Goal: Contribute content: Contribute content

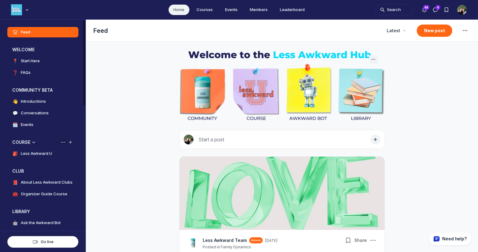
scroll to position [1725, 1174]
click at [44, 154] on h4 "Less Awkward U" at bounding box center [36, 154] width 31 height 6
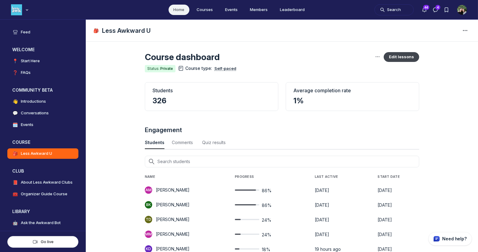
click at [409, 58] on button "Edit lessons" at bounding box center [402, 57] width 36 height 10
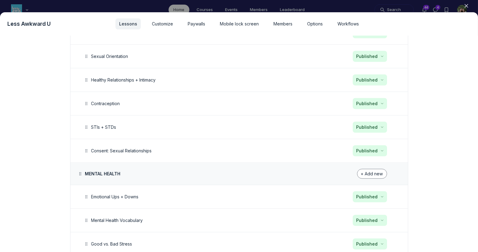
scroll to position [1166, 0]
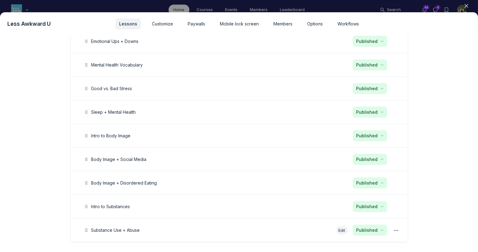
click at [345, 226] on button "Edit" at bounding box center [343, 230] width 12 height 8
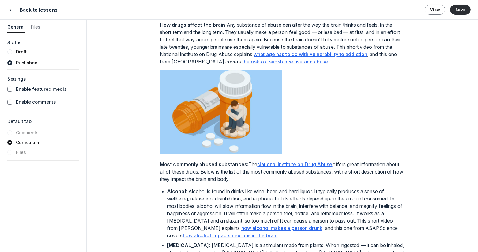
scroll to position [302, 0]
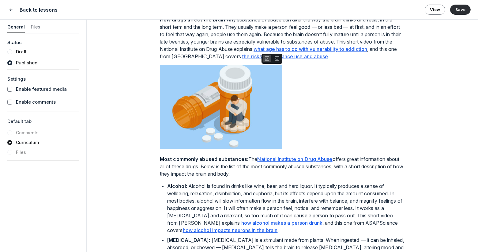
click at [260, 149] on img "View attachment" at bounding box center [221, 107] width 123 height 84
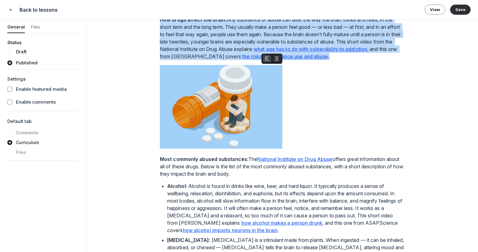
click at [279, 61] on icon "button" at bounding box center [277, 58] width 6 height 5
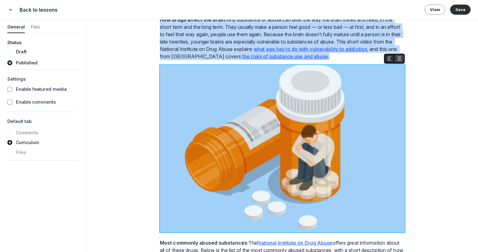
click at [390, 61] on icon "button" at bounding box center [390, 58] width 6 height 5
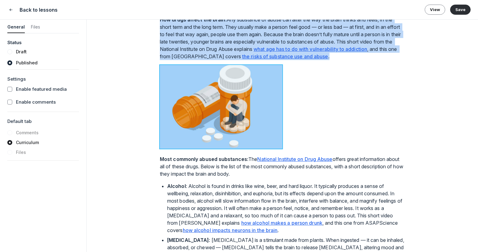
click at [367, 148] on div at bounding box center [282, 108] width 245 height 86
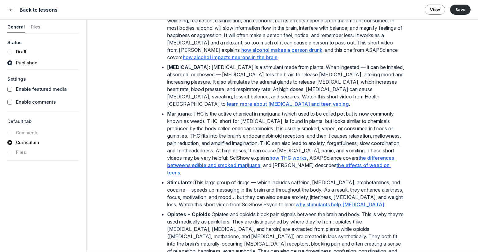
scroll to position [480, 0]
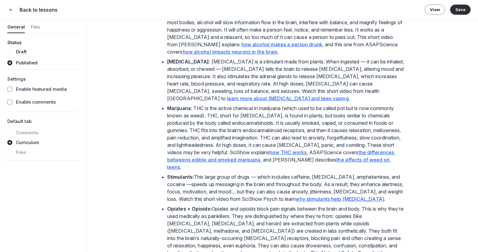
click at [300, 48] on u "how alcohol makes a person drunk" at bounding box center [282, 44] width 81 height 6
click at [293, 48] on u "how alcohol makes a person drunk" at bounding box center [282, 44] width 81 height 6
click at [316, 55] on p "Alcohol : Alcohol is found in drinks like wine, beer, and hard liquor. It typic…" at bounding box center [286, 29] width 238 height 51
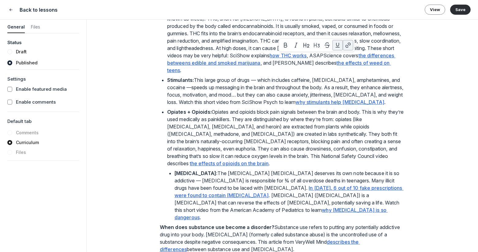
scroll to position [577, 0]
click at [346, 49] on button "button" at bounding box center [348, 45] width 10 height 10
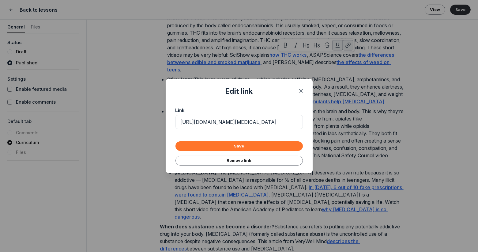
click at [275, 144] on button "Save" at bounding box center [240, 145] width 128 height 9
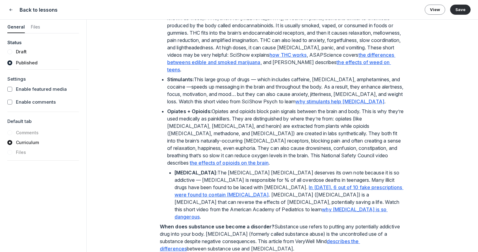
click at [324, 73] on p "Marijuana : THC is the active chemical in marijuana (which used to be called po…" at bounding box center [286, 40] width 238 height 66
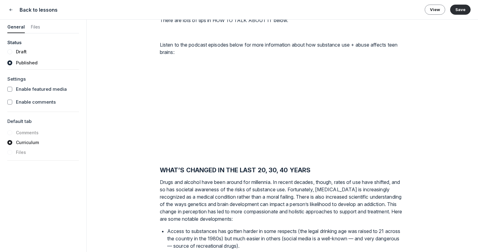
scroll to position [843, 0]
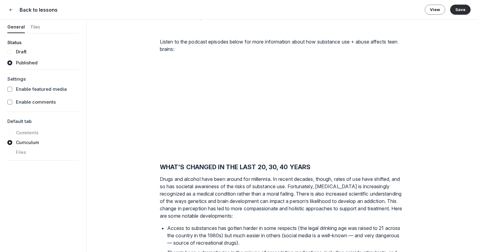
click at [159, 211] on div "Lesson 50 of 50 Substance Use + Abuse Featured media Drag your video/audio file…" at bounding box center [283, 136] width 392 height 232
click at [162, 171] on strong "WHAT’S CHANGED IN THE LAST 20, 30, 40 YEARS" at bounding box center [235, 166] width 151 height 7
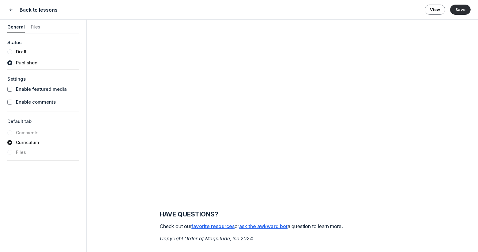
scroll to position [1682, 0]
click at [460, 10] on button "Save" at bounding box center [461, 10] width 21 height 10
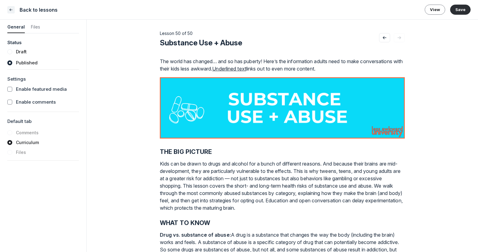
click at [13, 10] on button "Close" at bounding box center [10, 9] width 7 height 7
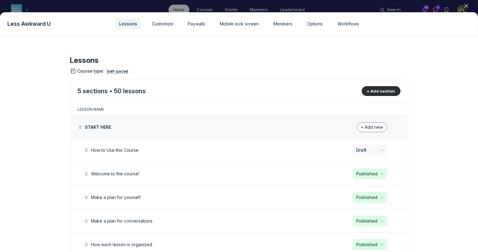
click at [388, 96] on td "+ Add section" at bounding box center [364, 91] width 88 height 22
click at [385, 92] on button "+ Add section" at bounding box center [381, 91] width 39 height 10
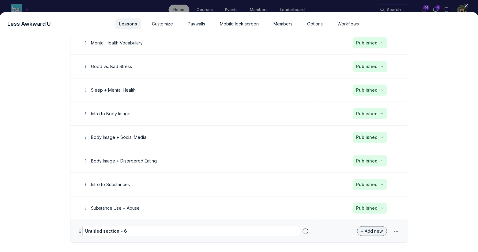
click at [367, 228] on span "+ Add new" at bounding box center [372, 230] width 22 height 5
click at [361, 197] on button "Lesson" at bounding box center [367, 195] width 29 height 10
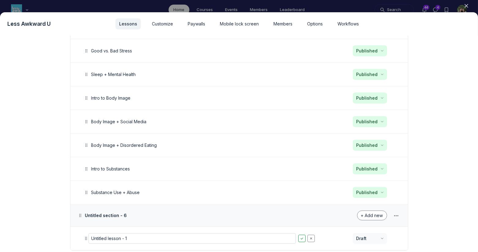
scroll to position [1205, 0]
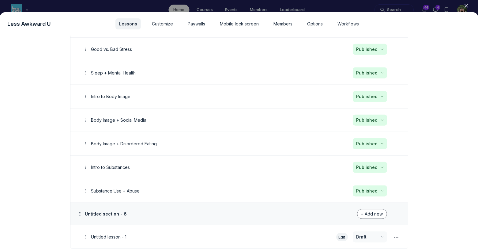
click at [340, 233] on button "Edit" at bounding box center [343, 237] width 12 height 8
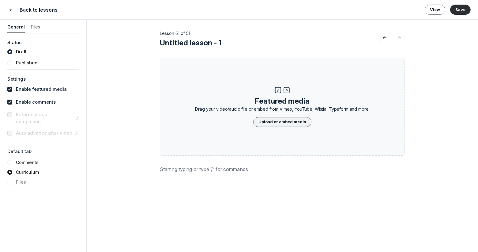
click at [270, 120] on button "Upload or embed media" at bounding box center [282, 122] width 58 height 10
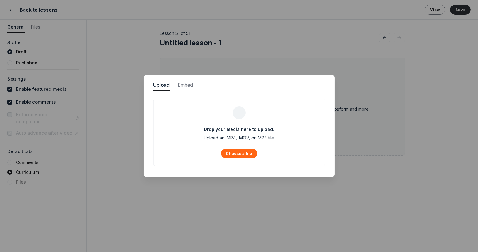
scroll to position [829, 1550]
click at [205, 46] on div at bounding box center [239, 126] width 478 height 252
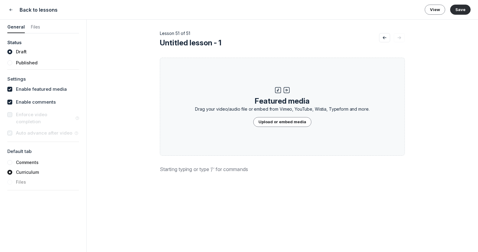
click at [200, 171] on p at bounding box center [282, 169] width 245 height 7
click at [166, 167] on p "BKDA" at bounding box center [282, 169] width 245 height 7
click at [138, 160] on icon "button" at bounding box center [136, 157] width 6 height 6
click at [197, 170] on p "BKDA" at bounding box center [282, 169] width 245 height 7
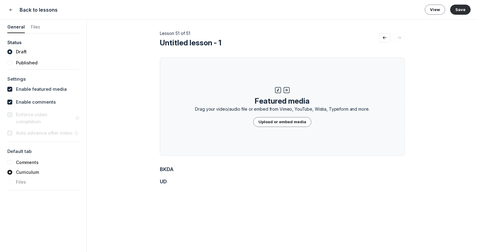
click at [166, 166] on p "BKDA" at bounding box center [282, 169] width 245 height 7
click at [182, 173] on div "BDI UD" at bounding box center [282, 242] width 245 height 153
click at [166, 173] on div "BDI UD" at bounding box center [282, 242] width 245 height 153
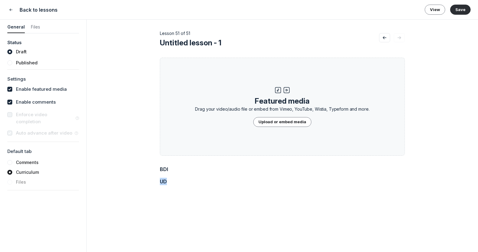
click at [166, 173] on div "BDI UD" at bounding box center [282, 242] width 245 height 153
click at [166, 171] on icon "button" at bounding box center [165, 170] width 6 height 6
click at [171, 184] on p "UD" at bounding box center [282, 181] width 245 height 7
click at [165, 170] on strong "BDI" at bounding box center [164, 169] width 8 height 6
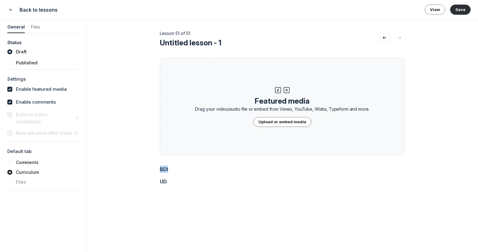
click at [165, 170] on strong "BDI" at bounding box center [164, 169] width 8 height 6
click at [152, 159] on use "button" at bounding box center [155, 157] width 6 height 5
click at [162, 183] on strong "UD" at bounding box center [163, 181] width 7 height 6
click at [171, 170] on h2 "BDI" at bounding box center [282, 169] width 245 height 7
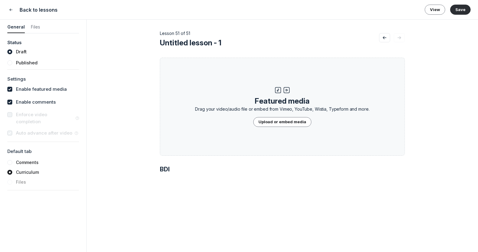
click at [166, 170] on strong "BDI" at bounding box center [165, 169] width 10 height 7
click at [385, 37] on icon "Go to previous lesson" at bounding box center [385, 37] width 6 height 5
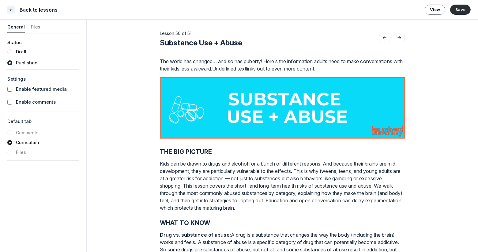
click at [11, 10] on icon "Close" at bounding box center [11, 10] width 5 height 6
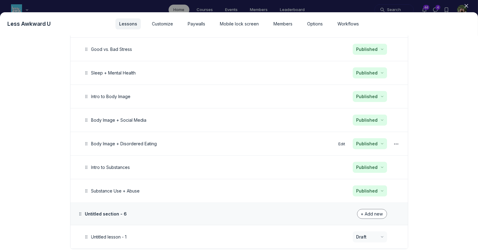
scroll to position [1211, 0]
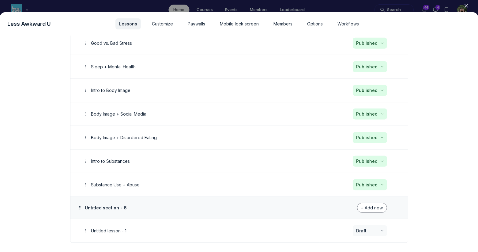
click at [397, 205] on icon "button" at bounding box center [397, 208] width 6 height 6
click at [359, 223] on button "Delete section" at bounding box center [366, 224] width 58 height 10
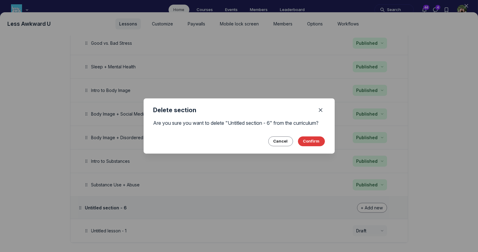
click at [317, 146] on button "Confirm" at bounding box center [311, 141] width 27 height 10
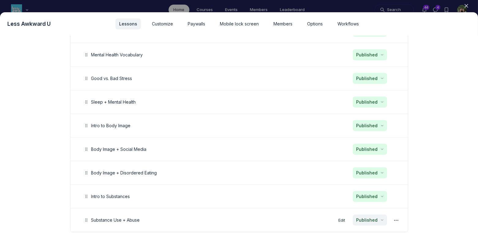
scroll to position [1166, 0]
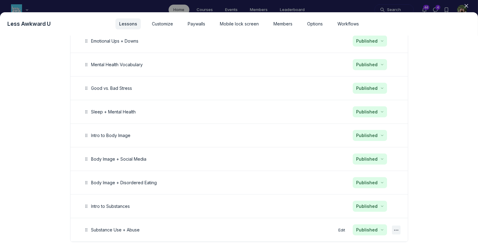
click at [394, 226] on div "button" at bounding box center [396, 230] width 9 height 9
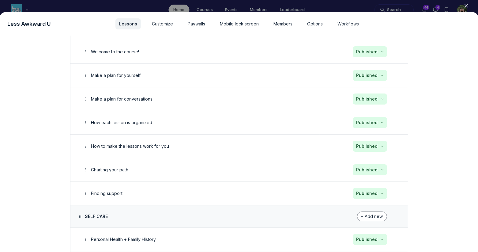
scroll to position [0, 0]
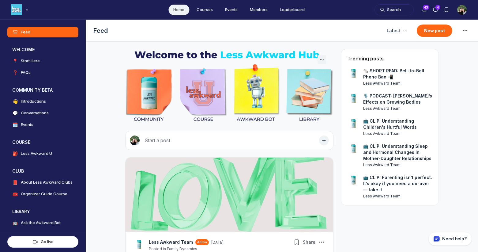
scroll to position [1725, 1174]
